Goal: Use online tool/utility: Utilize a website feature to perform a specific function

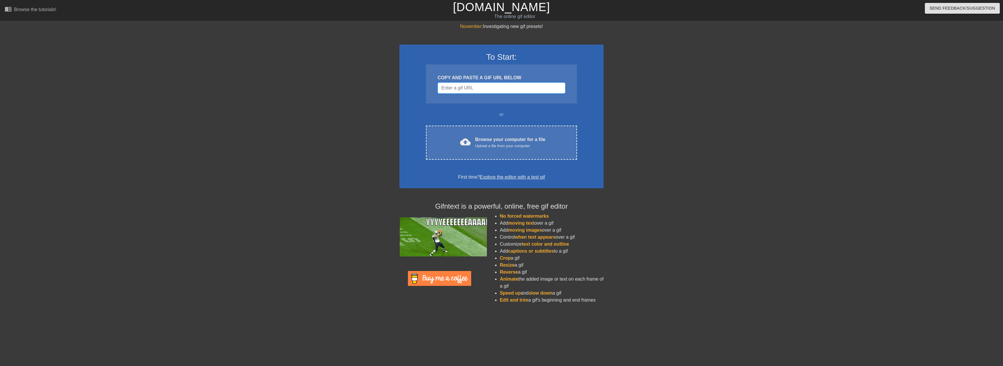
click at [508, 92] on input "Username" at bounding box center [502, 87] width 128 height 11
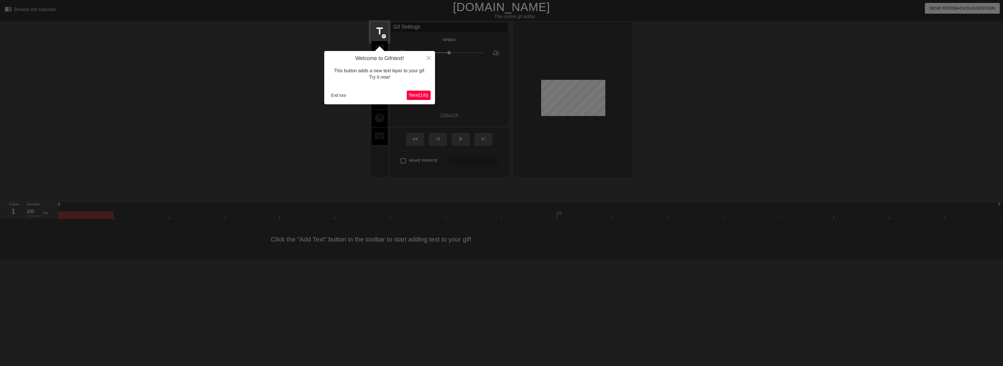
click at [424, 93] on span "Next ( 1 / 6 )" at bounding box center [418, 95] width 19 height 5
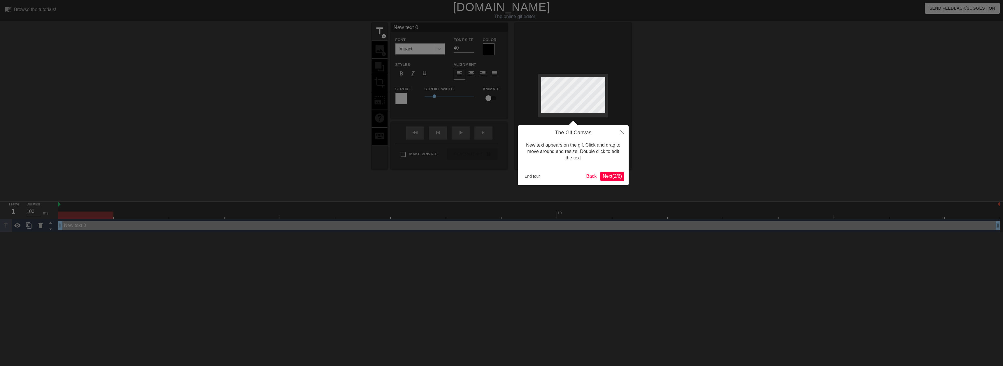
click at [619, 175] on span "Next ( 2 / 6 )" at bounding box center [612, 176] width 19 height 5
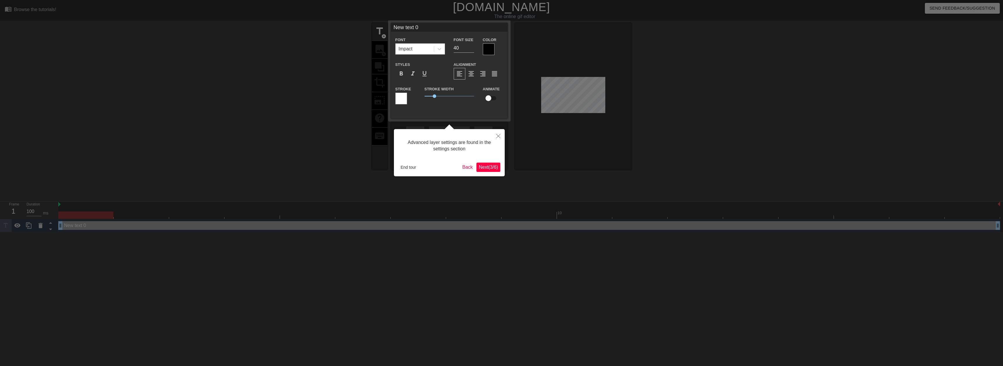
click at [498, 172] on div "Advanced layer settings are found in the settings section End tour Back Next ( …" at bounding box center [449, 152] width 111 height 47
click at [495, 168] on span "Next ( 3 / 6 )" at bounding box center [488, 167] width 19 height 5
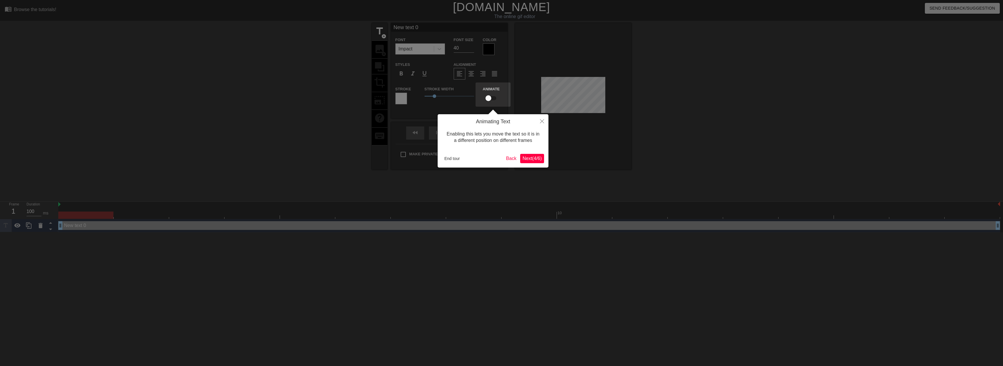
click at [533, 159] on span "Next ( 4 / 6 )" at bounding box center [531, 158] width 19 height 5
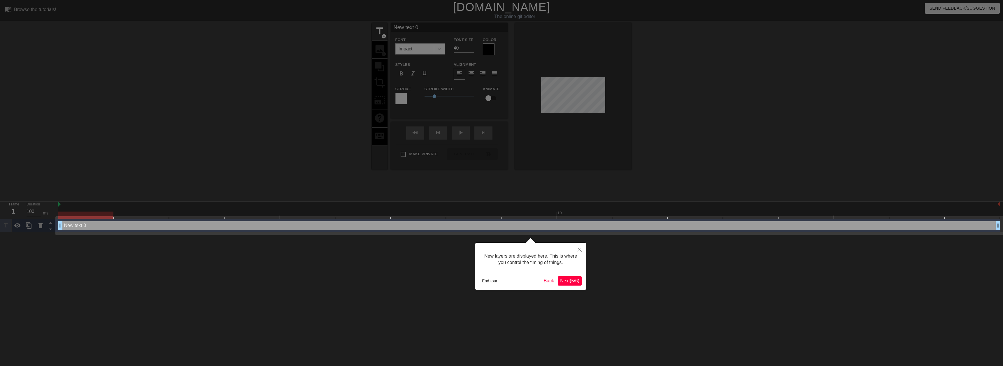
click at [575, 283] on span "Next ( 5 / 6 )" at bounding box center [569, 280] width 19 height 5
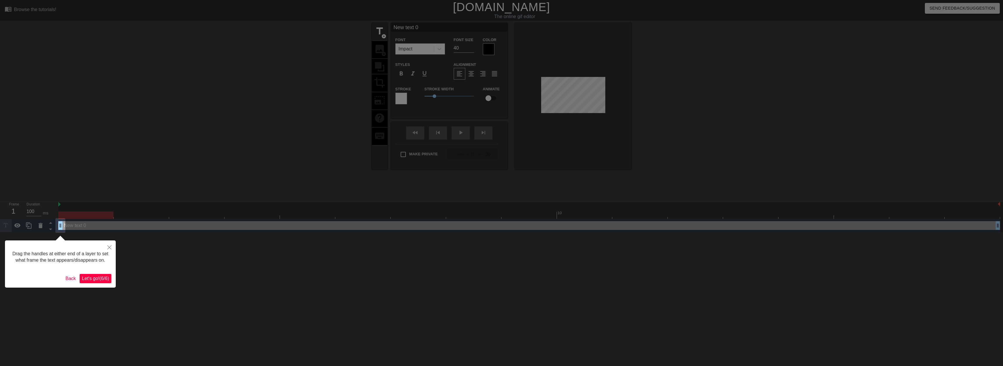
click at [93, 277] on span "Let's go! ( 6 / 6 )" at bounding box center [95, 278] width 27 height 5
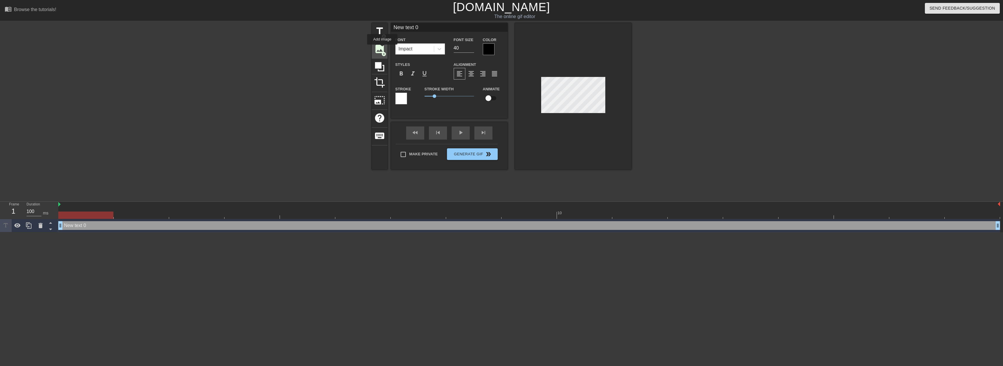
click at [382, 48] on span "image" at bounding box center [379, 48] width 11 height 11
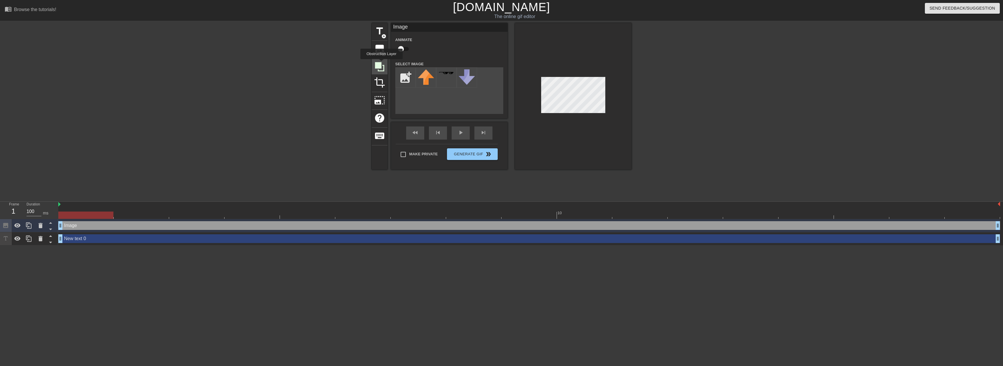
click at [381, 63] on icon at bounding box center [379, 66] width 11 height 11
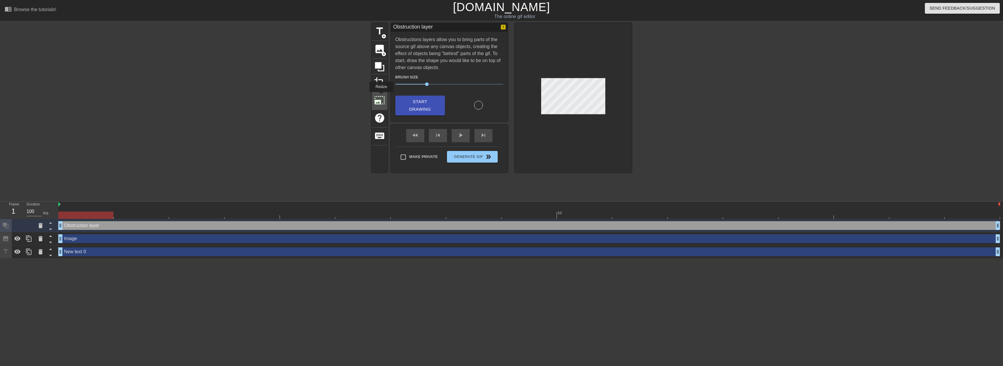
click at [381, 96] on span "photo_size_select_large" at bounding box center [379, 100] width 11 height 11
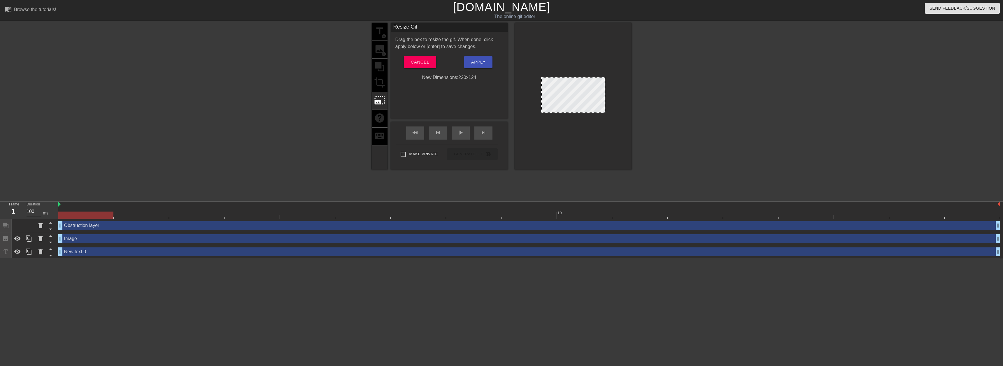
drag, startPoint x: 604, startPoint y: 79, endPoint x: 612, endPoint y: 67, distance: 14.8
click at [612, 67] on div at bounding box center [573, 96] width 117 height 147
click at [413, 60] on span "Cancel" at bounding box center [420, 62] width 18 height 8
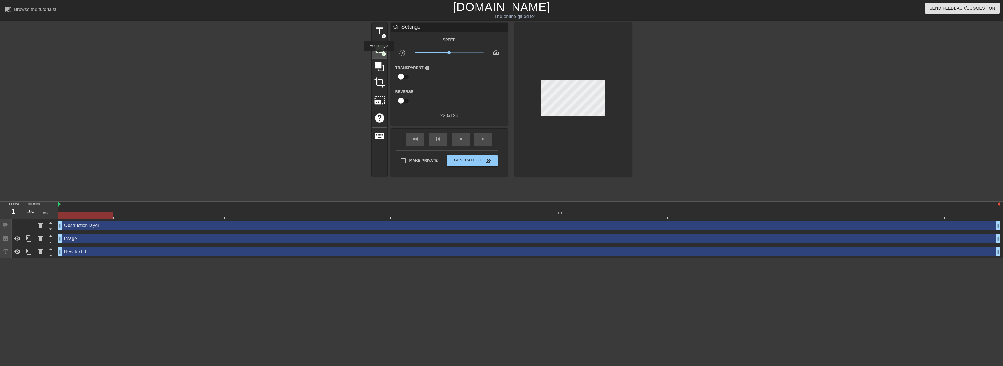
click at [379, 55] on div "image add_circle" at bounding box center [380, 50] width 16 height 18
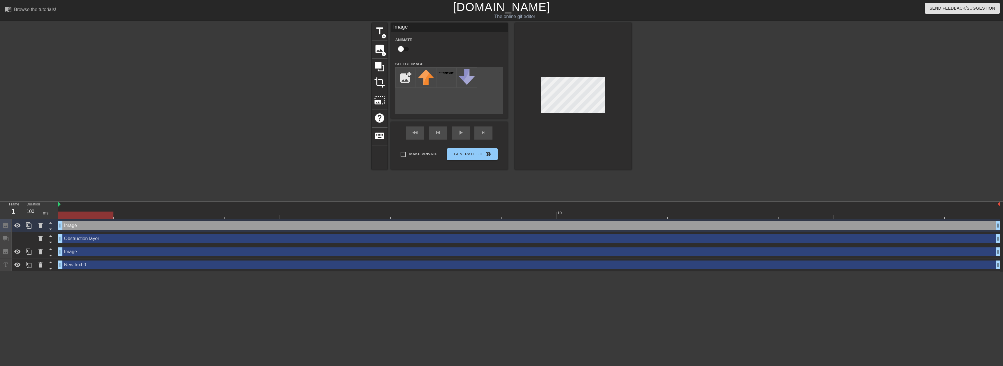
click at [521, 91] on div at bounding box center [573, 96] width 117 height 147
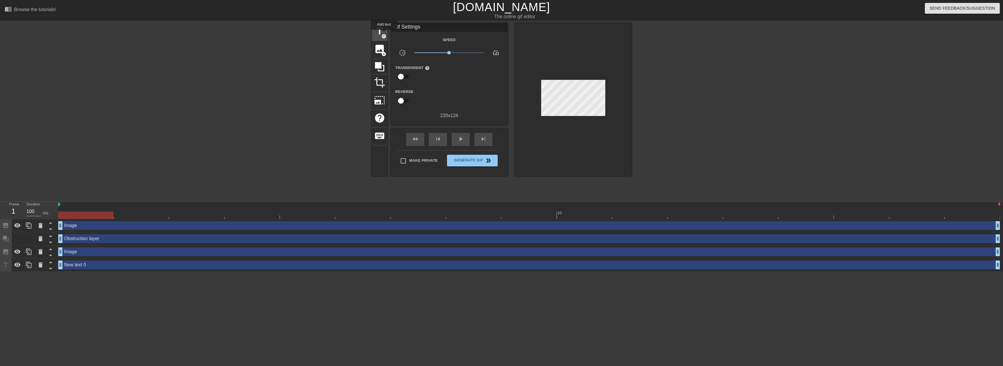
drag, startPoint x: 384, startPoint y: 34, endPoint x: 371, endPoint y: 29, distance: 13.4
click at [387, 36] on div "title add_circle" at bounding box center [380, 32] width 16 height 18
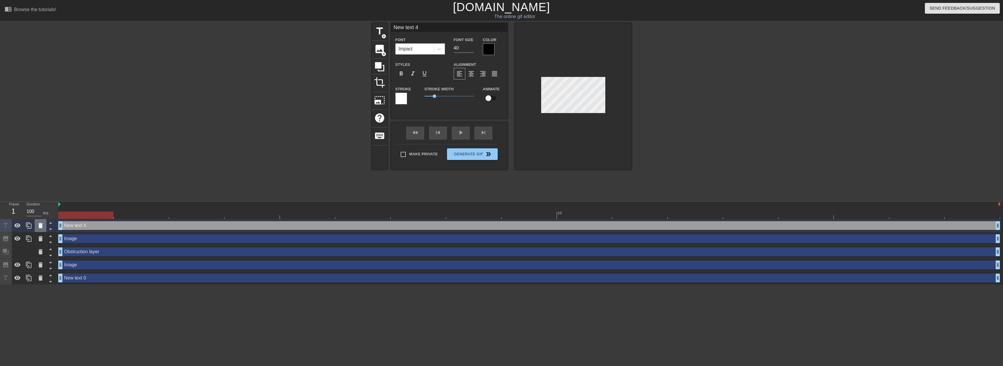
click at [44, 227] on icon at bounding box center [40, 225] width 7 height 7
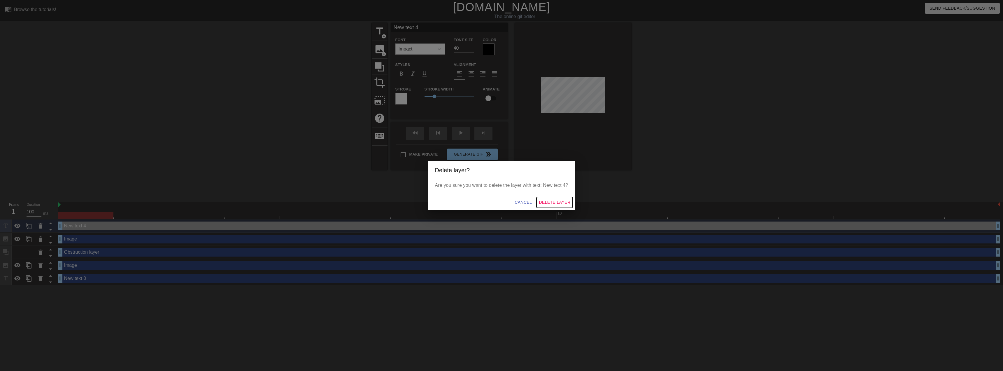
click at [554, 204] on span "Delete Layer" at bounding box center [554, 202] width 31 height 7
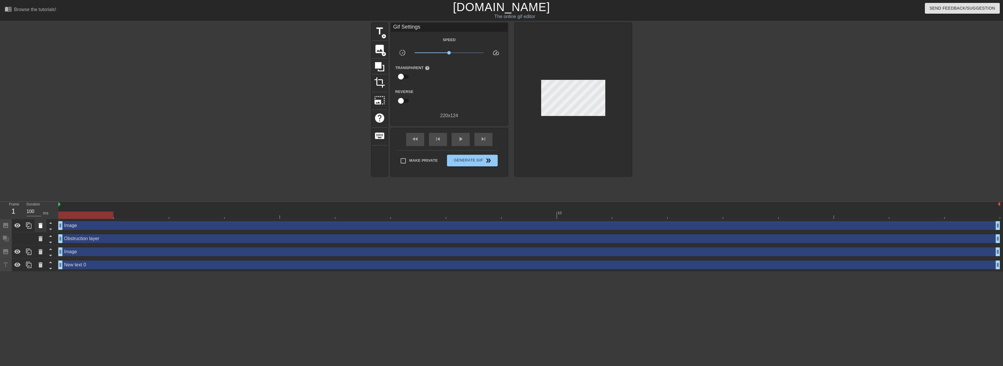
click at [43, 228] on icon at bounding box center [40, 225] width 7 height 7
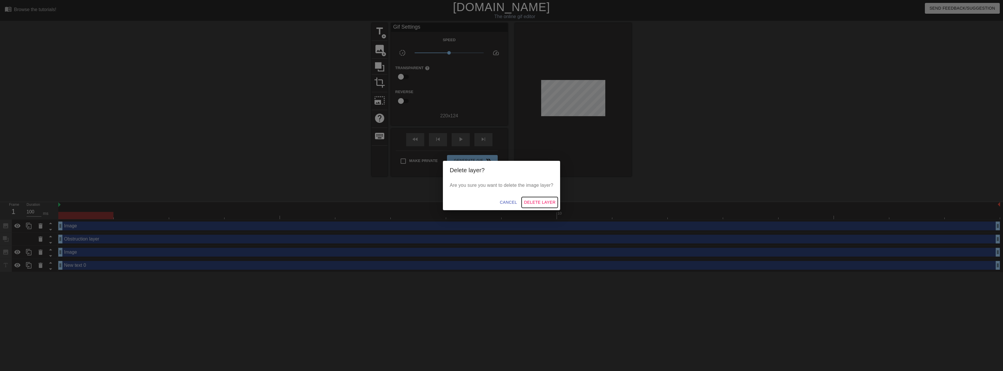
click at [532, 203] on span "Delete Layer" at bounding box center [539, 202] width 31 height 7
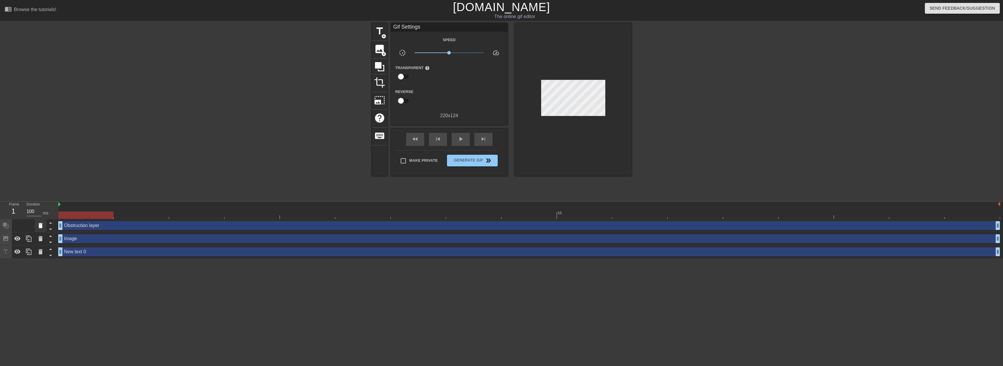
click at [40, 229] on div at bounding box center [41, 225] width 12 height 13
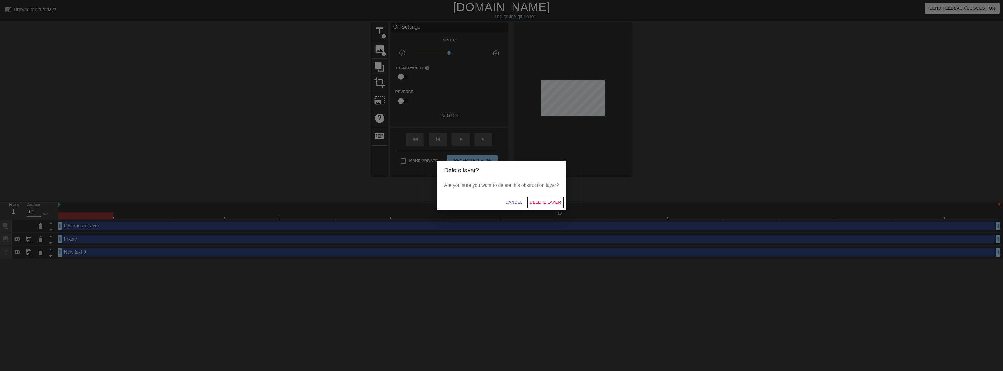
click at [556, 203] on span "Delete Layer" at bounding box center [545, 202] width 31 height 7
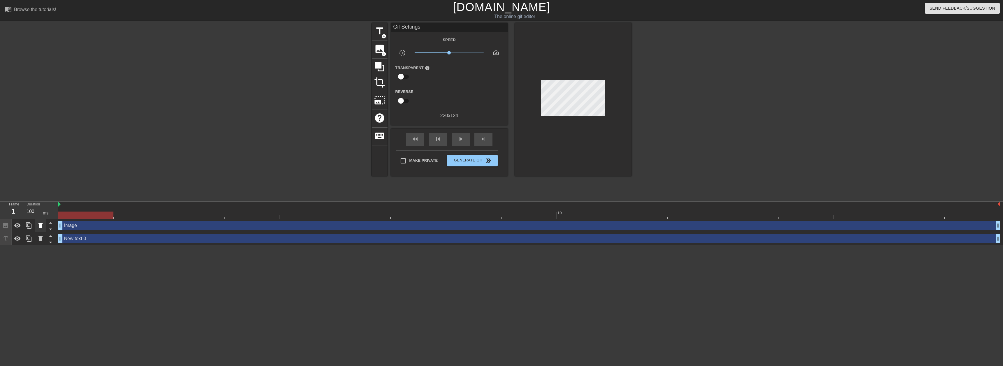
click at [43, 228] on icon at bounding box center [40, 225] width 7 height 7
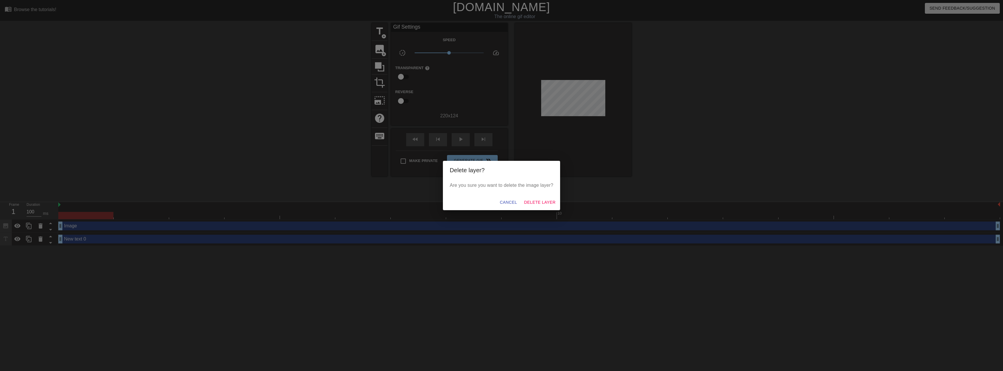
click at [543, 196] on div "Cancel Delete Layer" at bounding box center [501, 201] width 117 height 15
click at [538, 200] on span "Delete Layer" at bounding box center [539, 202] width 31 height 7
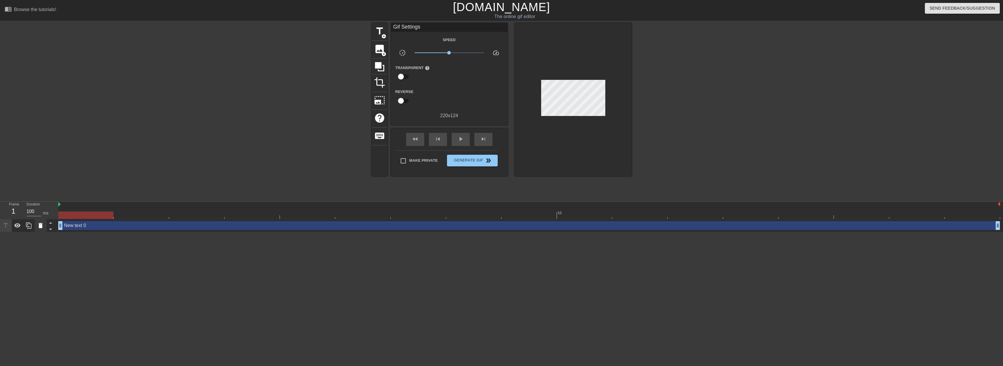
click at [38, 224] on icon at bounding box center [40, 225] width 7 height 7
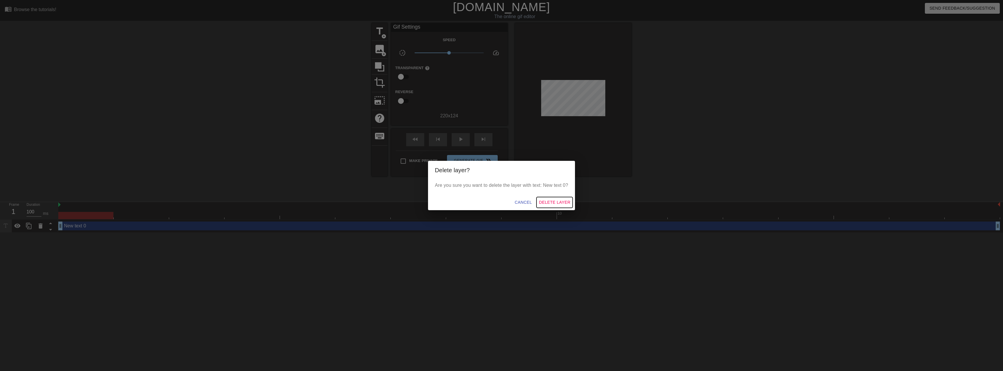
click at [570, 201] on span "Delete Layer" at bounding box center [554, 202] width 31 height 7
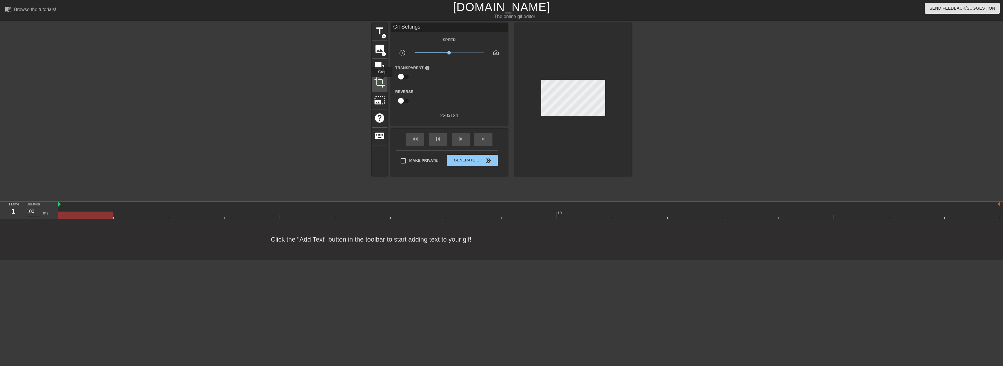
click at [382, 81] on span "crop" at bounding box center [379, 82] width 11 height 11
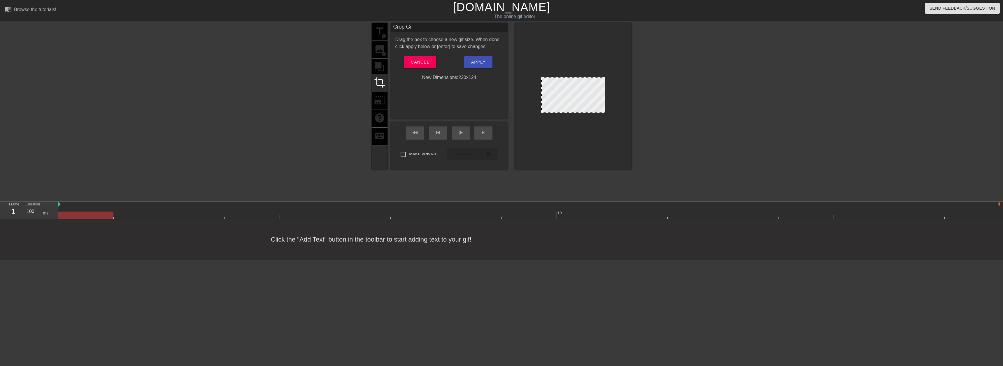
drag, startPoint x: 543, startPoint y: 78, endPoint x: 524, endPoint y: 55, distance: 29.6
click at [524, 55] on div at bounding box center [573, 96] width 117 height 147
click at [413, 66] on button "Cancel" at bounding box center [420, 62] width 32 height 12
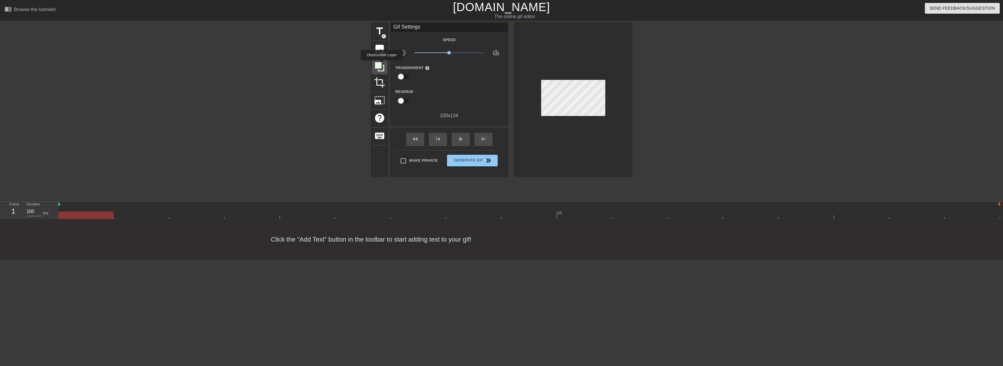
click at [382, 64] on icon at bounding box center [379, 66] width 11 height 11
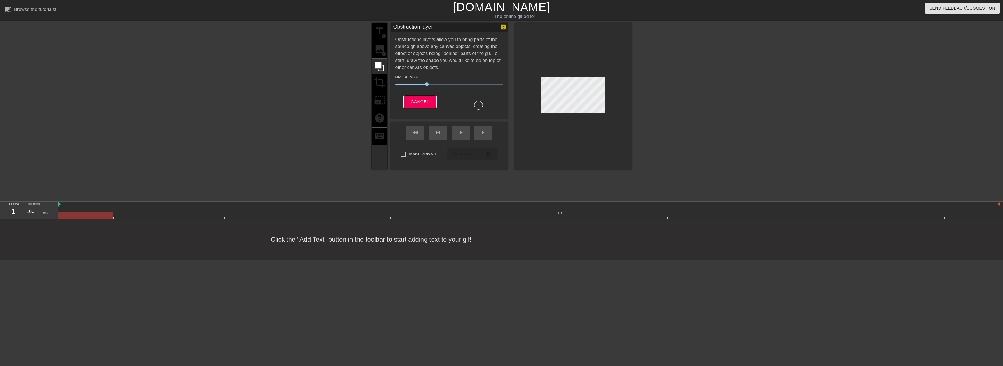
click at [423, 103] on span "Cancel" at bounding box center [420, 102] width 18 height 8
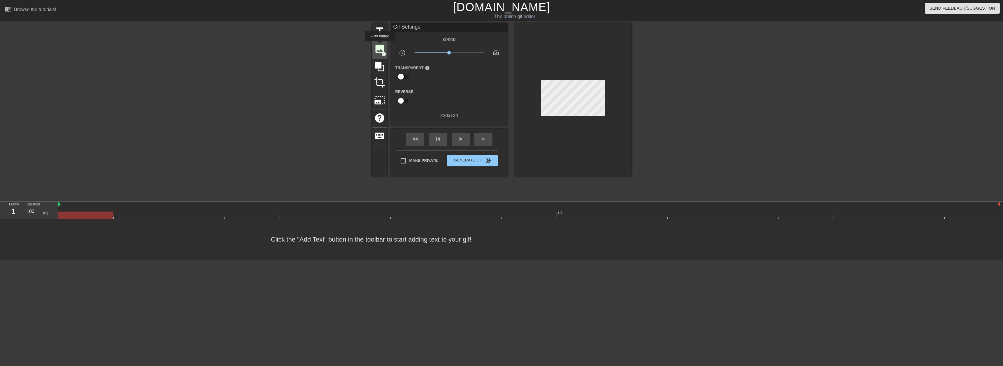
click at [380, 45] on span "image" at bounding box center [379, 48] width 11 height 11
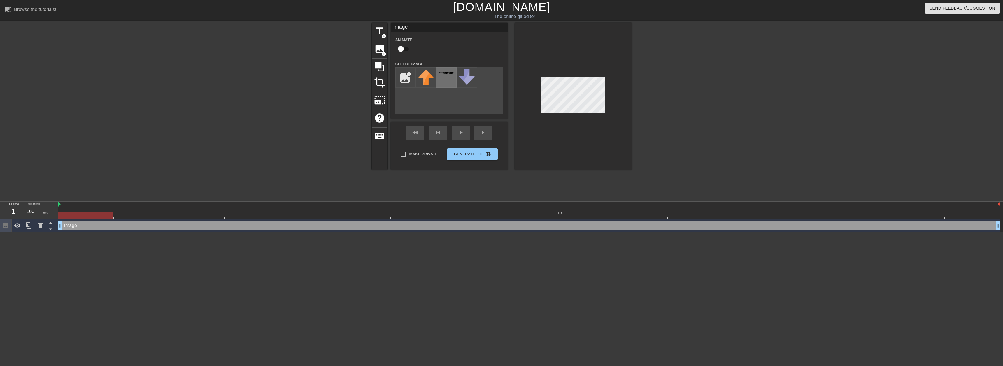
click at [444, 76] on div at bounding box center [446, 77] width 20 height 20
click at [474, 78] on img at bounding box center [467, 76] width 16 height 15
click at [410, 77] on input "file" at bounding box center [406, 78] width 20 height 20
click at [489, 79] on div "title add_circle image add_circle crop photo_size_select_large help keyboard Im…" at bounding box center [502, 96] width 260 height 147
click at [37, 224] on icon at bounding box center [40, 225] width 7 height 7
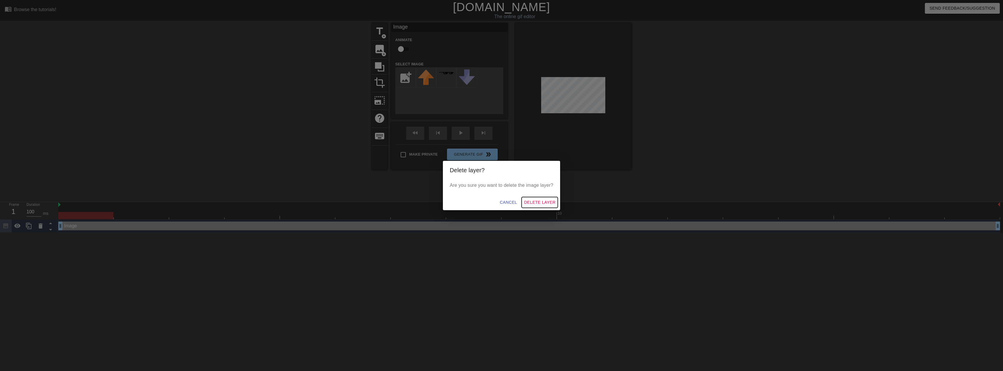
click at [540, 200] on span "Delete Layer" at bounding box center [539, 202] width 31 height 7
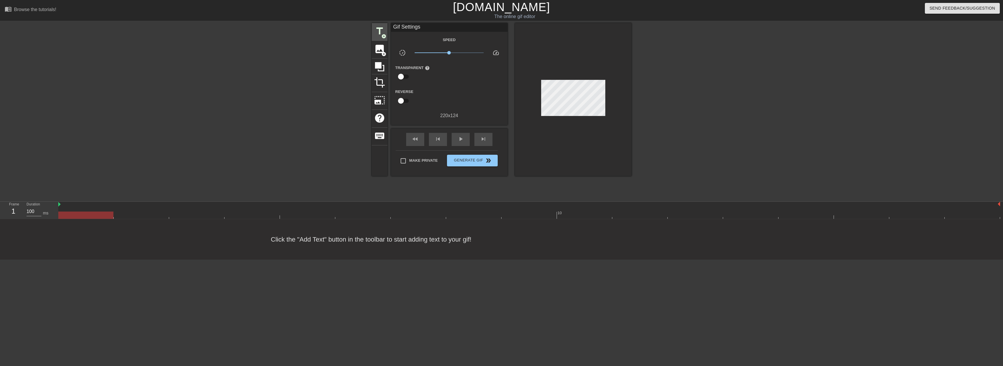
click at [385, 32] on div "title add_circle" at bounding box center [380, 32] width 16 height 18
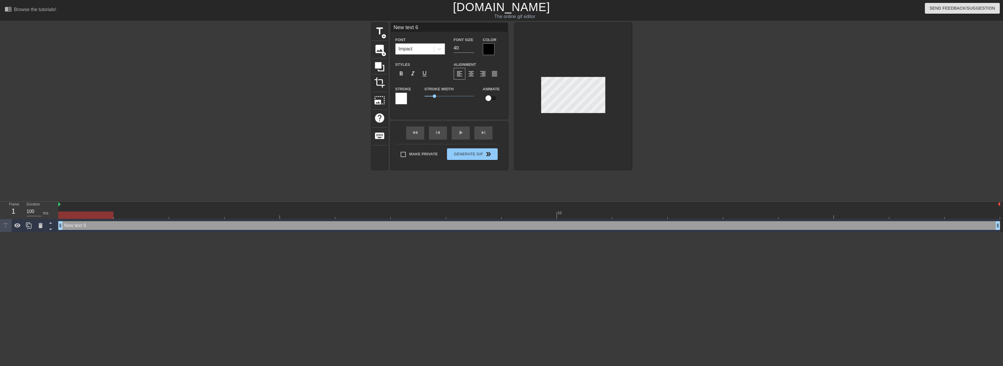
click at [401, 96] on div at bounding box center [401, 99] width 12 height 12
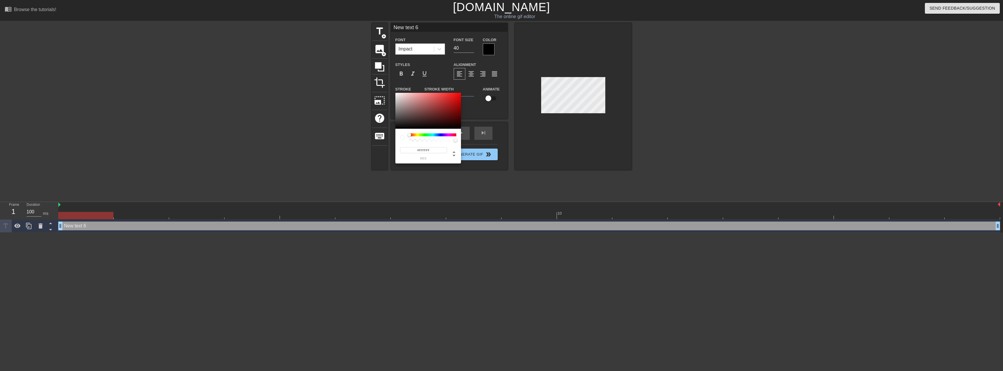
type input "#E5D2D2"
click at [401, 96] on div at bounding box center [428, 111] width 66 height 36
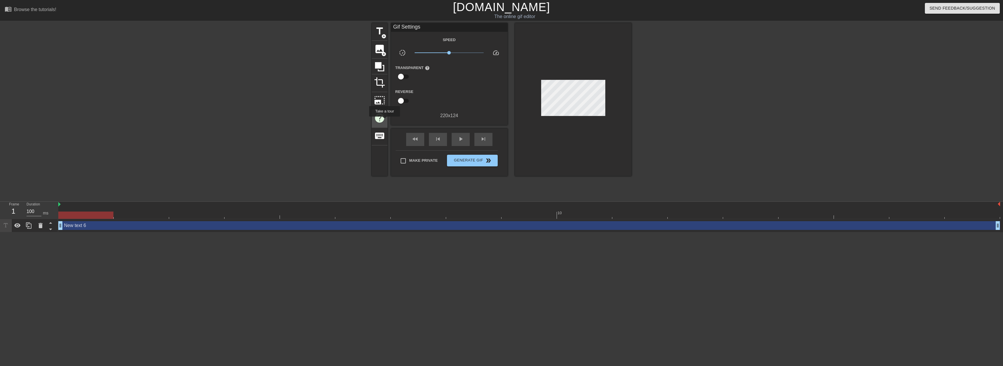
click at [384, 121] on span "help" at bounding box center [379, 118] width 11 height 11
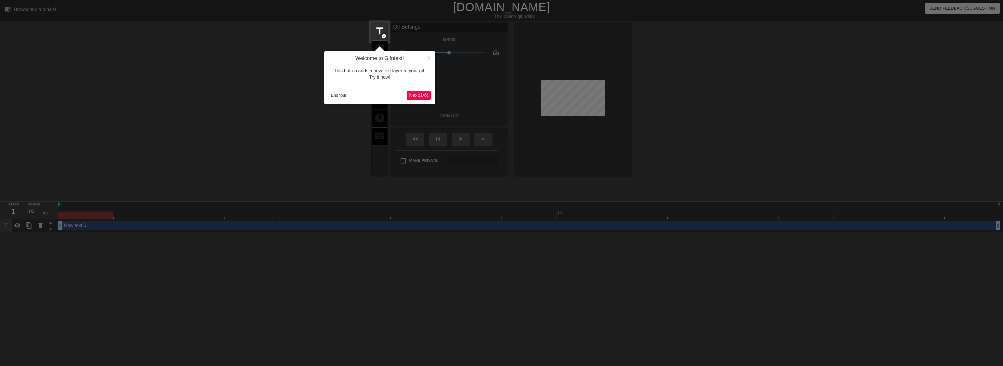
click at [413, 96] on span "Next ( 1 / 6 )" at bounding box center [418, 95] width 19 height 5
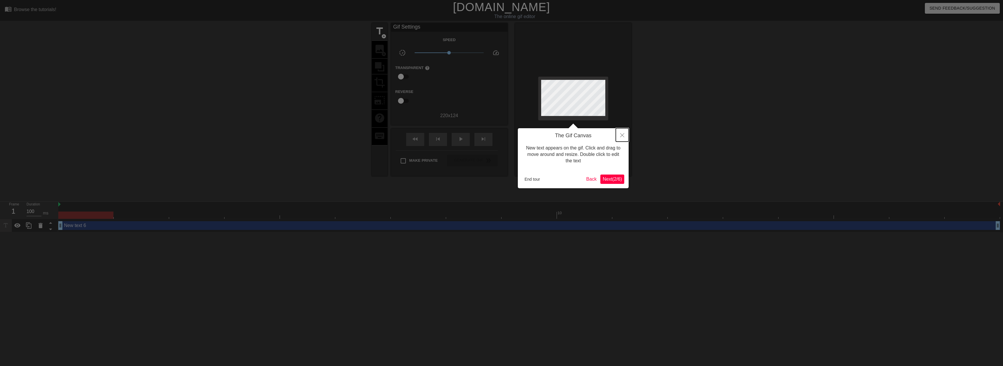
click at [623, 136] on icon "Close" at bounding box center [622, 135] width 4 height 4
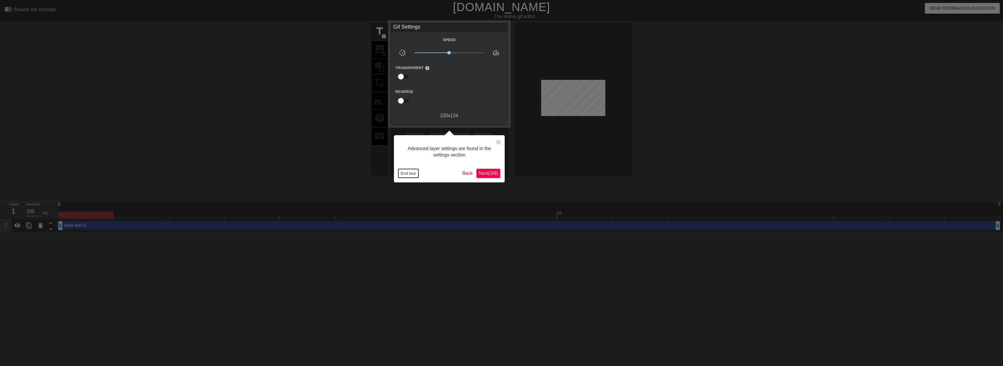
click at [402, 176] on button "End tour" at bounding box center [408, 173] width 20 height 9
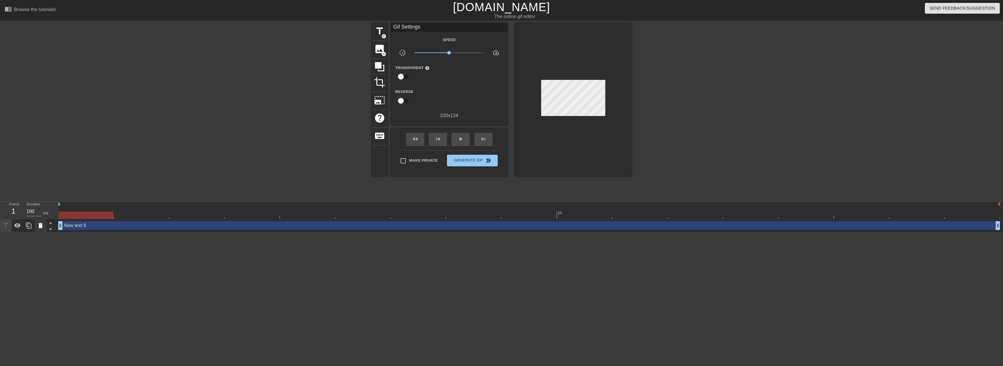
click at [42, 228] on icon at bounding box center [40, 225] width 4 height 5
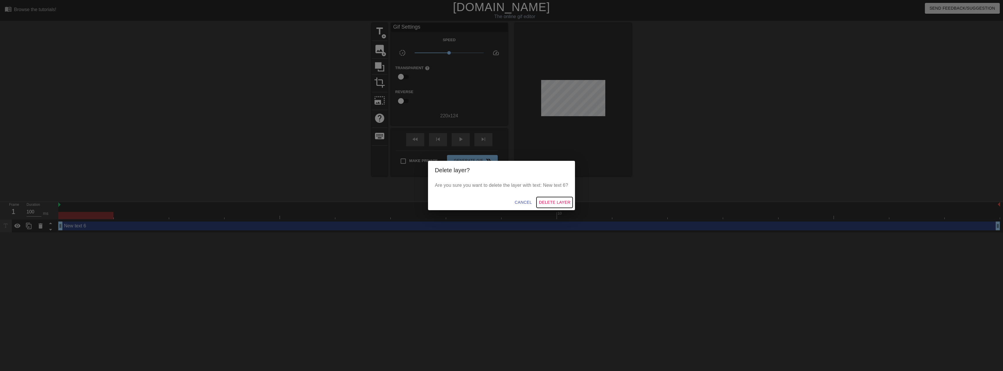
click at [546, 199] on span "Delete Layer" at bounding box center [554, 202] width 31 height 7
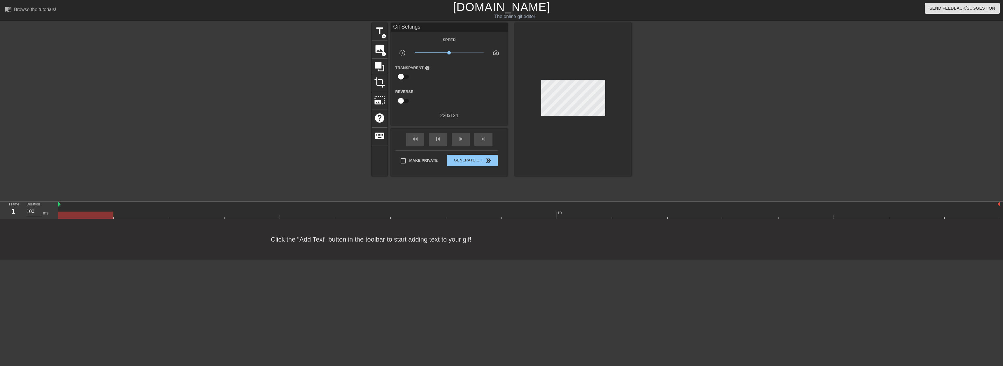
click at [562, 139] on div at bounding box center [573, 99] width 117 height 153
click at [503, 85] on div "title add_circle image add_circle crop photo_size_select_large help keyboard Gi…" at bounding box center [502, 99] width 260 height 153
click at [376, 69] on icon at bounding box center [379, 66] width 11 height 11
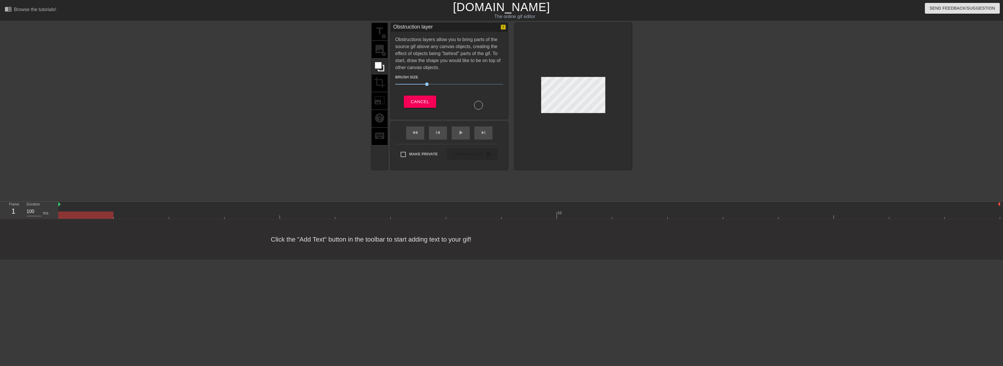
click at [377, 83] on div "title add_circle image add_circle crop photo_size_select_large help keyboard" at bounding box center [380, 96] width 16 height 147
click at [421, 99] on span "Cancel" at bounding box center [420, 102] width 18 height 8
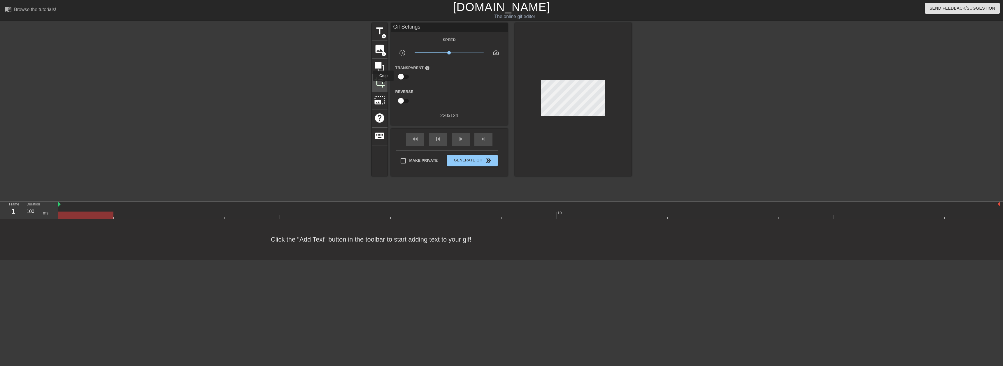
click at [382, 85] on span "crop" at bounding box center [379, 82] width 11 height 11
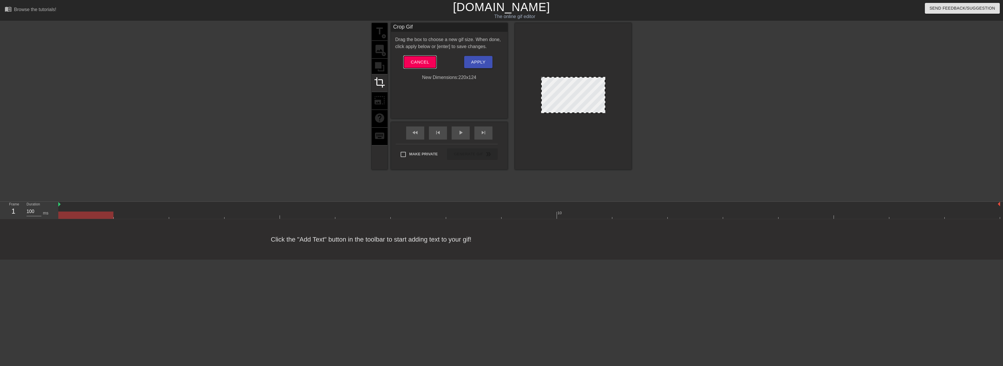
click at [429, 62] on span "Cancel" at bounding box center [420, 62] width 18 height 8
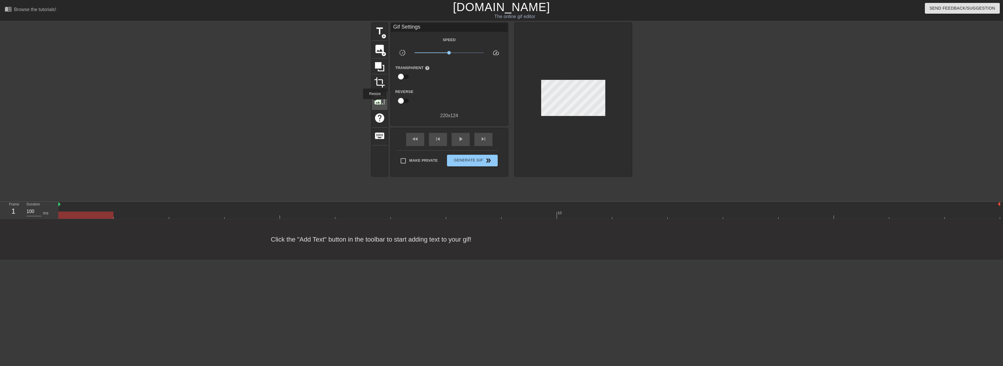
click at [374, 103] on span "photo_size_select_large" at bounding box center [379, 100] width 11 height 11
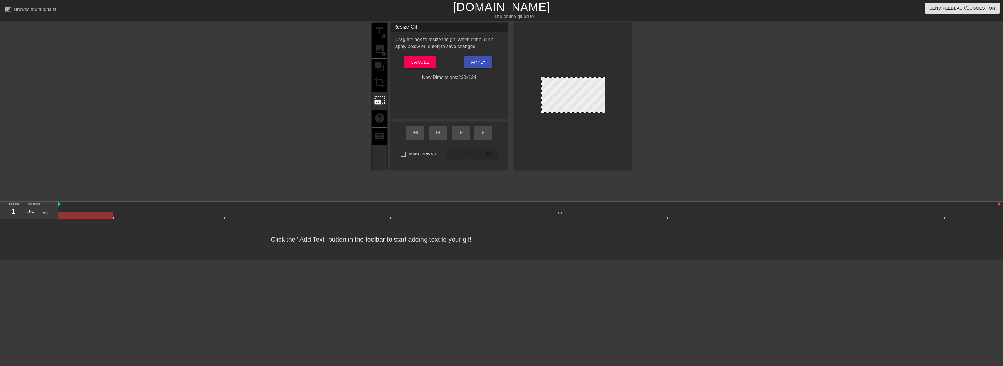
drag, startPoint x: 545, startPoint y: 77, endPoint x: 545, endPoint y: 65, distance: 12.2
click at [545, 65] on div at bounding box center [573, 96] width 117 height 147
drag, startPoint x: 546, startPoint y: 78, endPoint x: 599, endPoint y: 105, distance: 59.6
click at [599, 105] on div at bounding box center [573, 95] width 64 height 36
drag, startPoint x: 604, startPoint y: 84, endPoint x: 731, endPoint y: 121, distance: 132.5
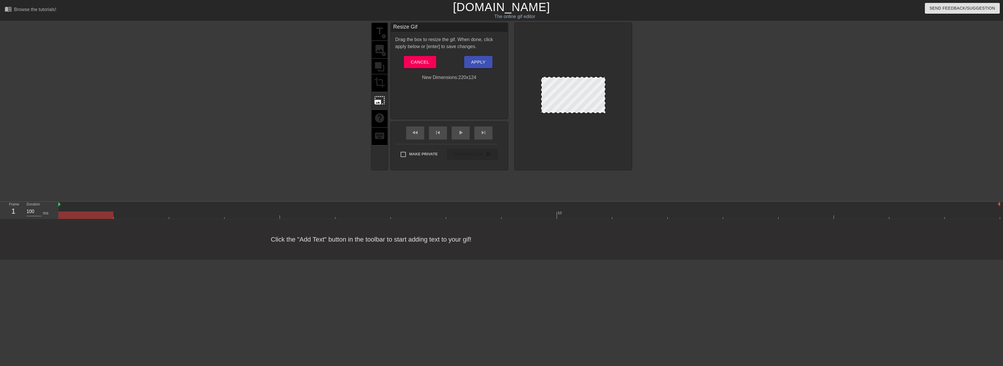
click at [731, 121] on div "title add_circle image add_circle crop photo_size_select_large help keyboard Re…" at bounding box center [501, 110] width 1003 height 175
click at [409, 59] on button "Cancel" at bounding box center [420, 62] width 32 height 12
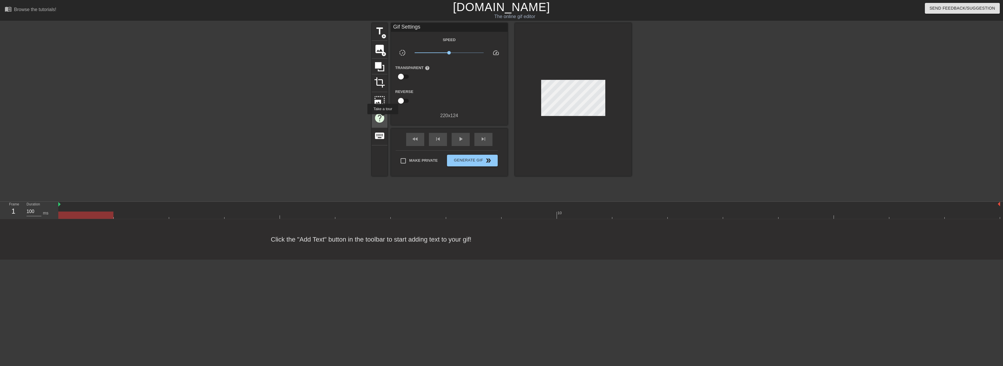
click at [382, 118] on span "help" at bounding box center [379, 118] width 11 height 11
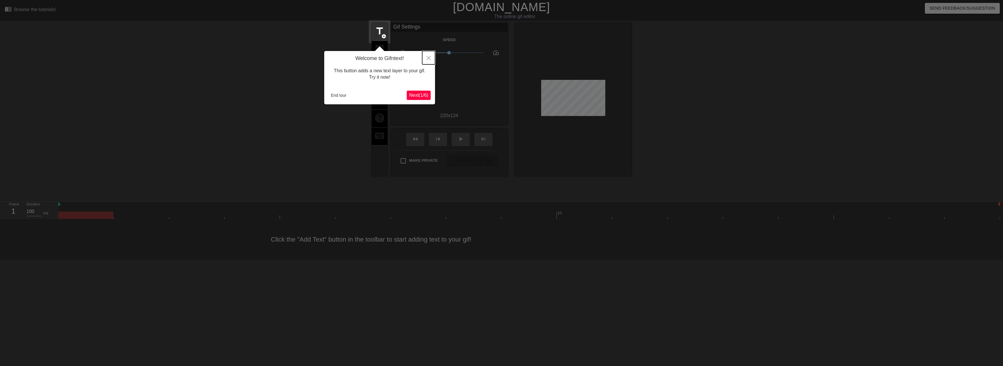
click at [429, 55] on button "Close" at bounding box center [428, 57] width 13 height 13
